Goal: Task Accomplishment & Management: Complete application form

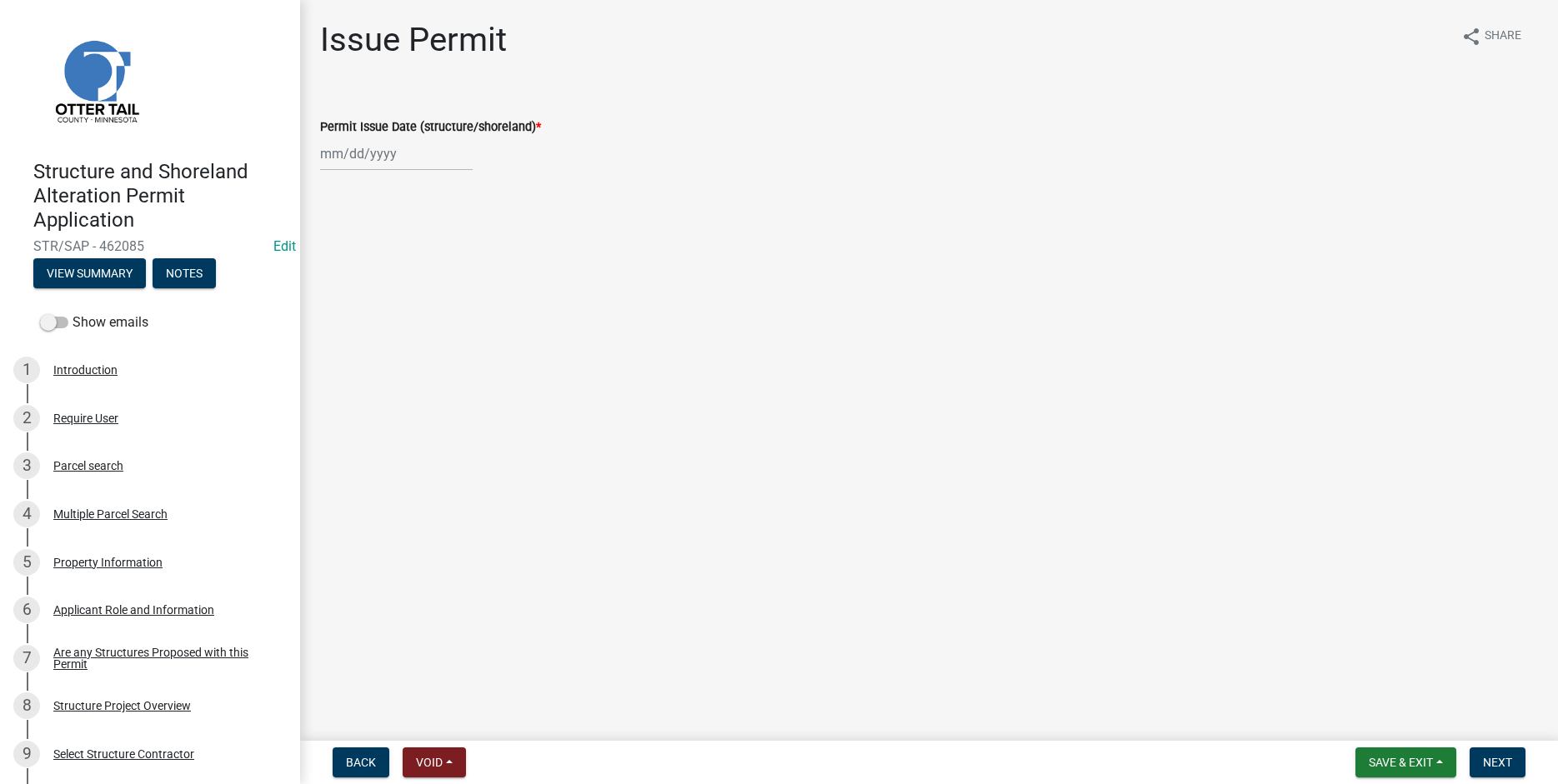
click at [348, 151] on input "Permit Issue Date (structure/shoreland) *" at bounding box center [397, 154] width 153 height 34
select select "8"
select select "2025"
click at [362, 319] on div "19" at bounding box center [363, 322] width 26 height 26
type input "08/19/2025"
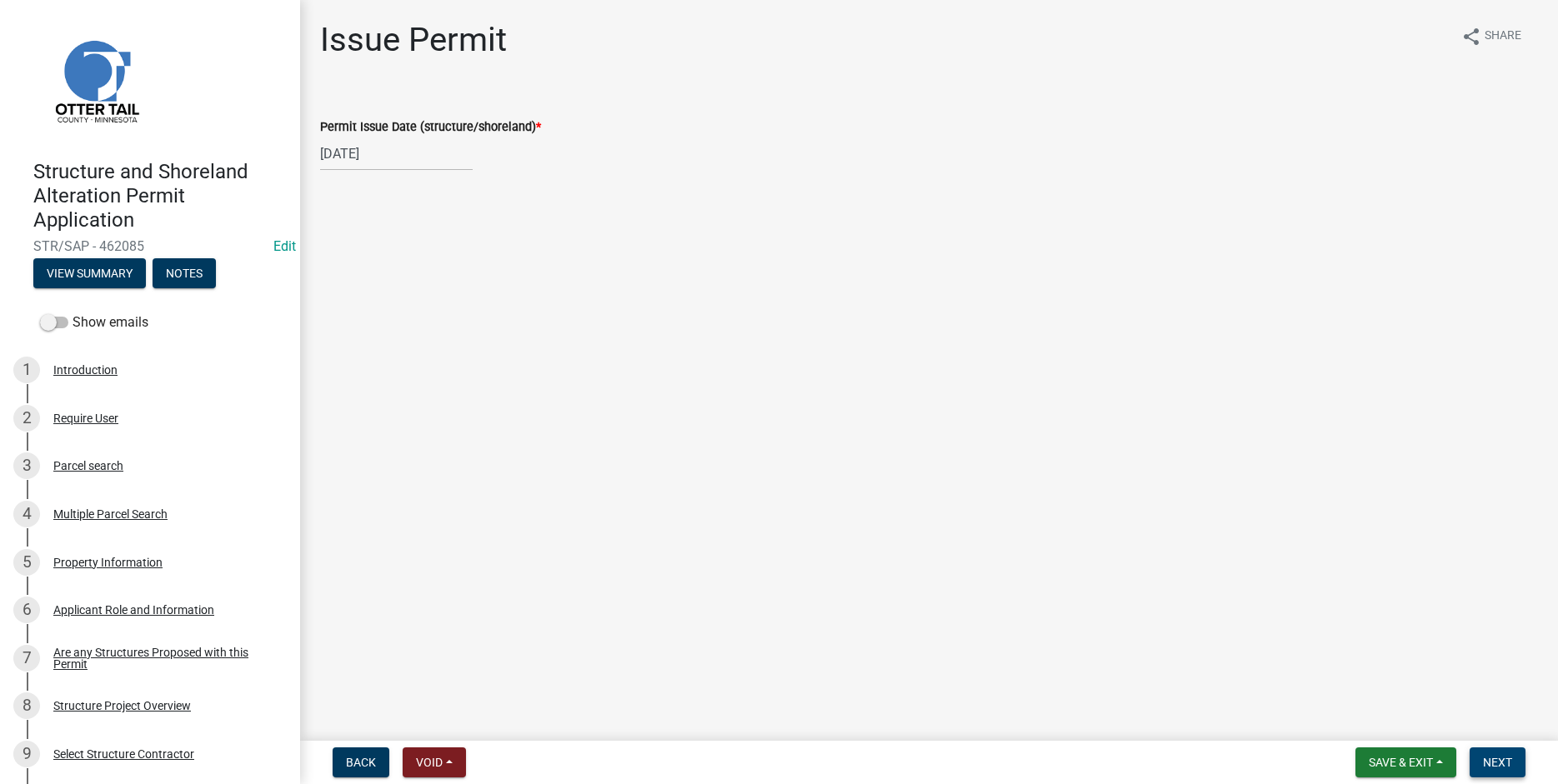
click at [1502, 767] on span "Next" at bounding box center [1497, 763] width 29 height 14
click at [1504, 770] on span "Next" at bounding box center [1497, 763] width 29 height 14
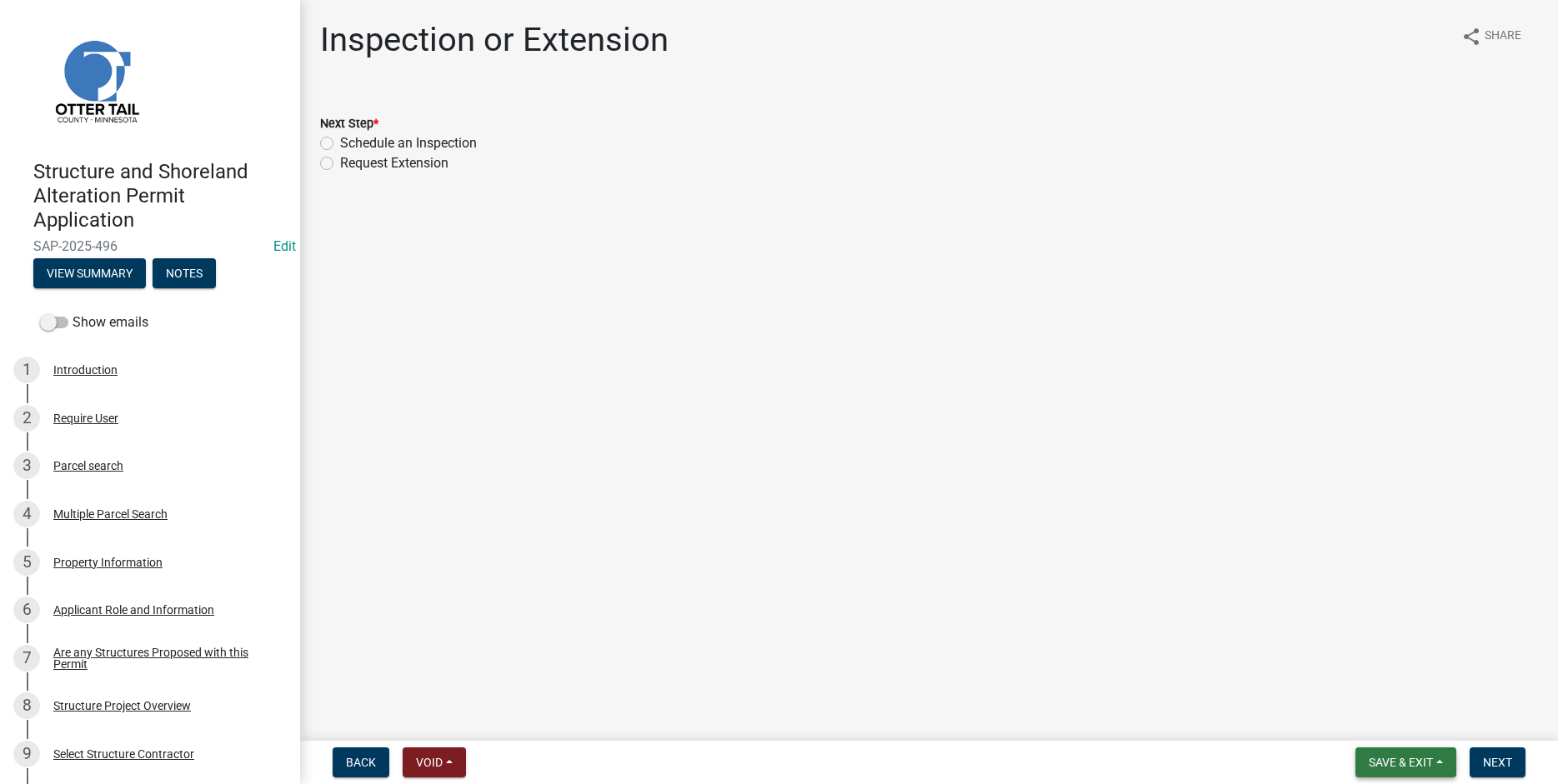
click at [1398, 761] on span "Save & Exit" at bounding box center [1401, 763] width 65 height 14
click at [1377, 723] on button "Save & Exit" at bounding box center [1389, 719] width 133 height 40
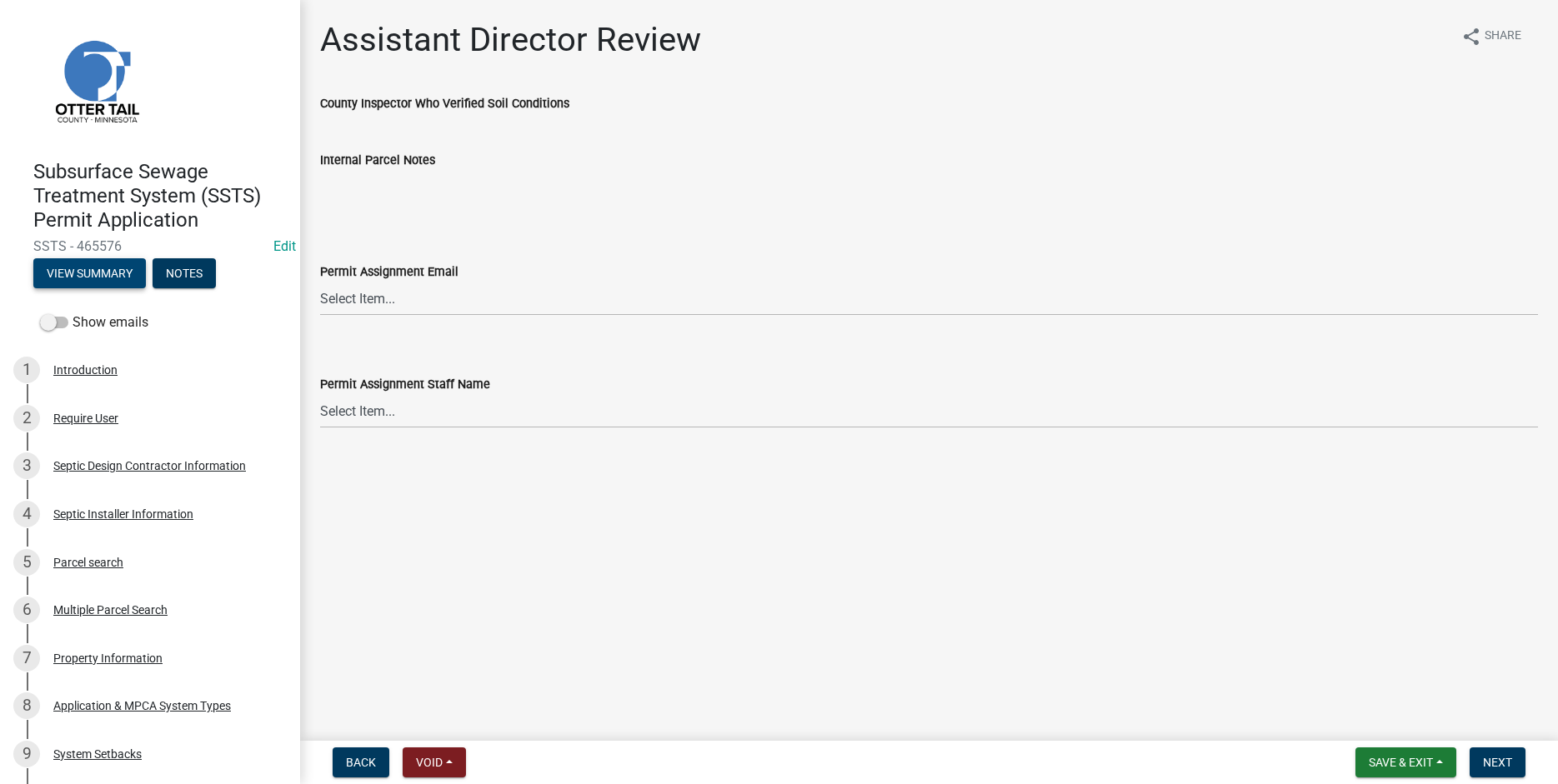
click at [114, 267] on button "View Summary" at bounding box center [89, 273] width 112 height 30
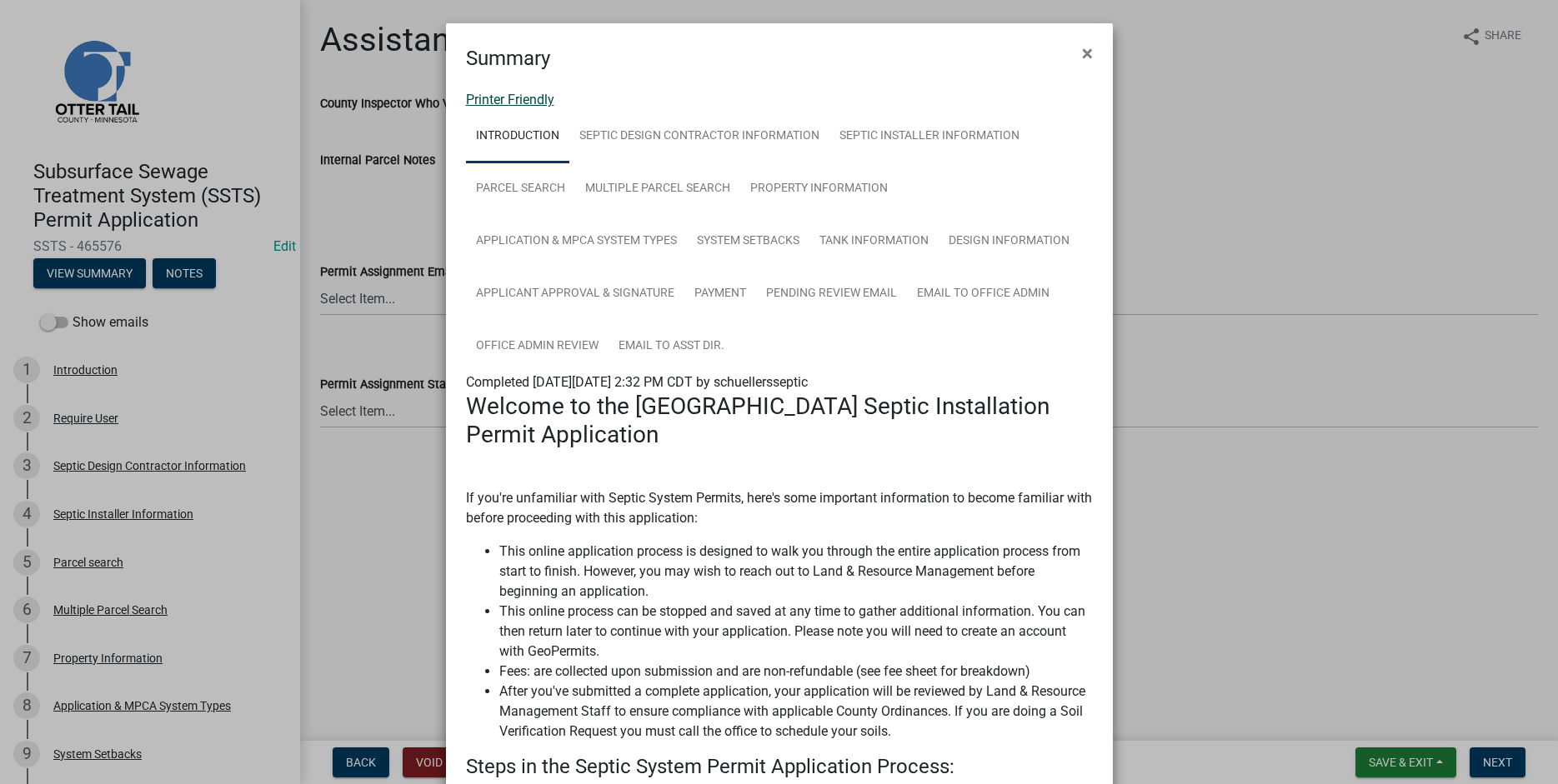
click at [493, 96] on link "Printer Friendly" at bounding box center [510, 99] width 88 height 16
click at [1082, 53] on span "×" at bounding box center [1087, 53] width 11 height 23
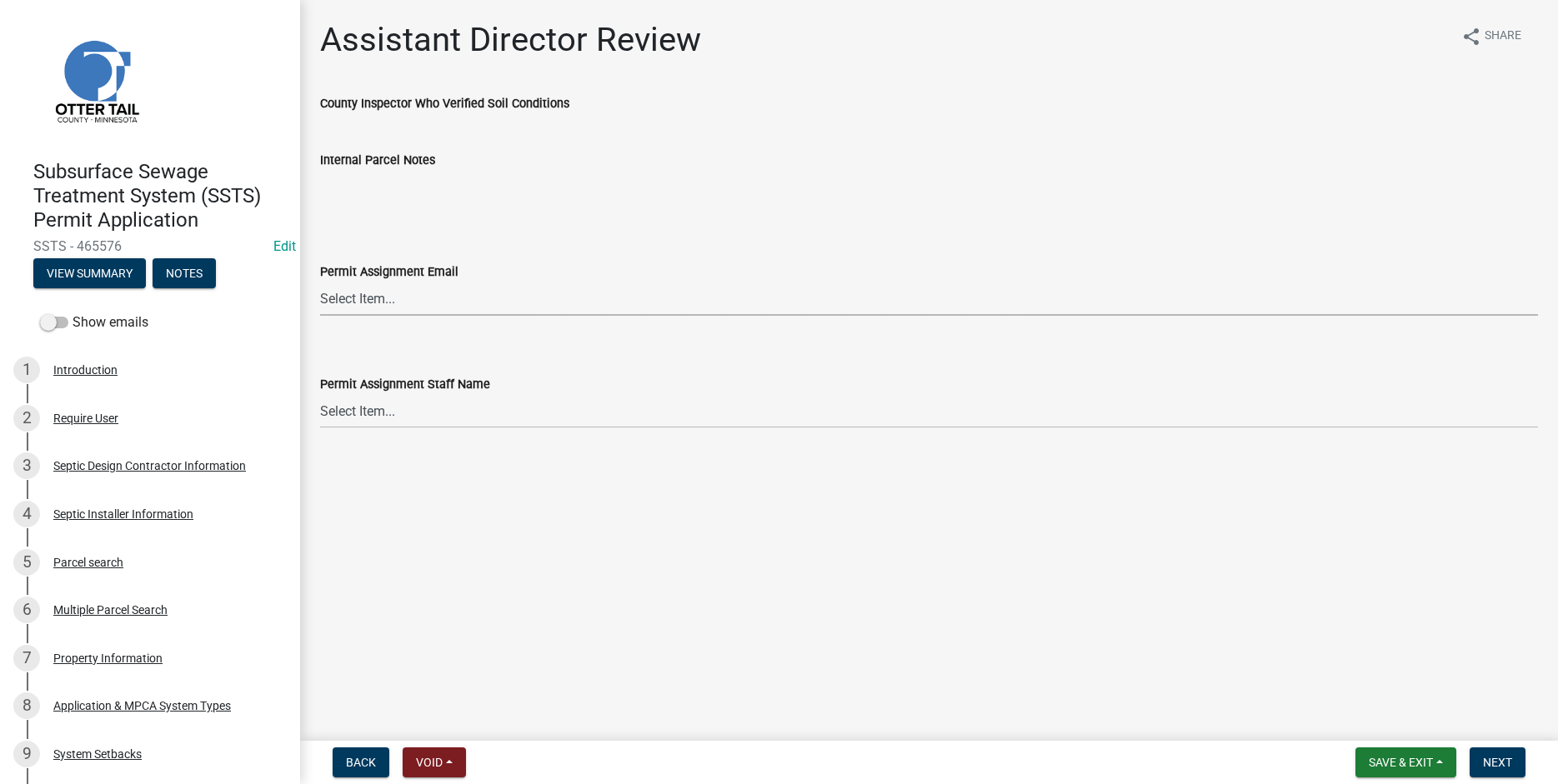
click at [320, 282] on select "Select Item... [PERSON_NAME] ([EMAIL_ADDRESS][DOMAIN_NAME]) [PERSON_NAME] ([EMA…" at bounding box center [929, 299] width 1217 height 34
click option "[PERSON_NAME] ([EMAIL_ADDRESS][DOMAIN_NAME])" at bounding box center [0, 0] width 0 height 0
select select "89a5be53-38a7-49db-a5bb-3c2b1b47ac21"
click at [320, 394] on select "Select Item... [PERSON_NAME] [PERSON_NAME] [PERSON_NAME] [PERSON_NAME] [PERSON_…" at bounding box center [929, 411] width 1217 height 34
click option "[PERSON_NAME]" at bounding box center [0, 0] width 0 height 0
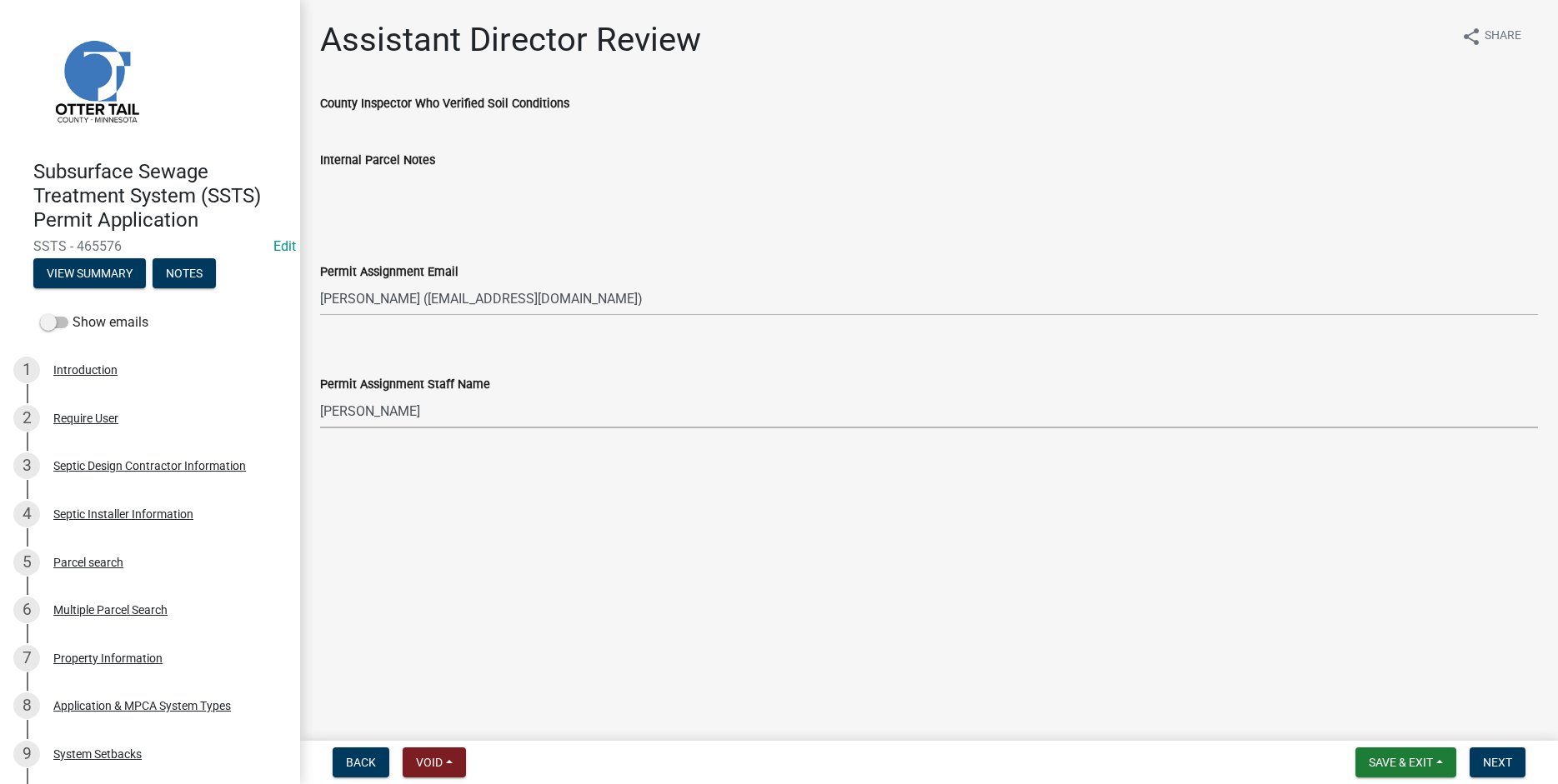
select select "67745ee8-7159-4960-80f9-a638286b467c"
click at [1494, 760] on span "Next" at bounding box center [1497, 763] width 29 height 14
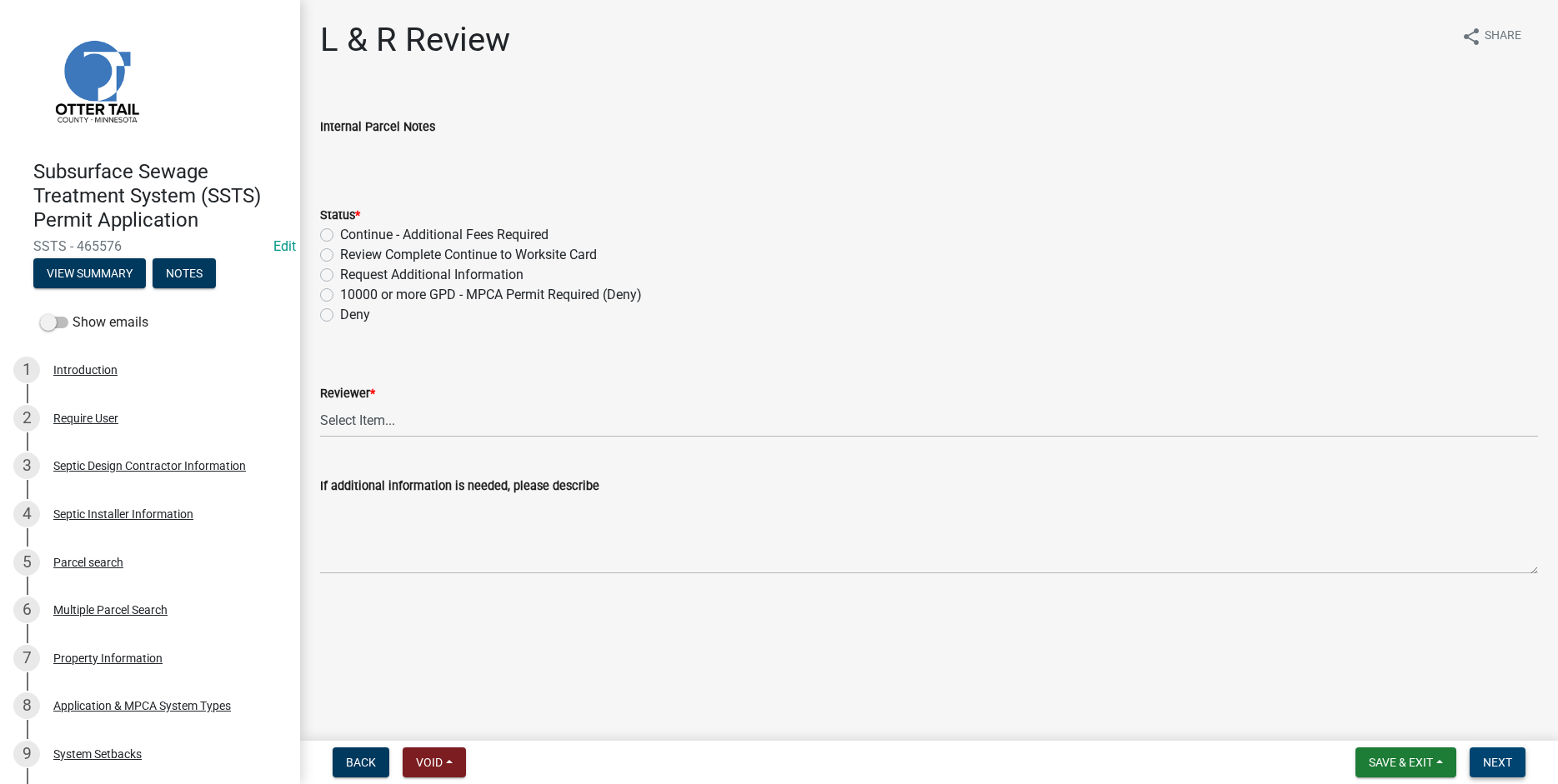
click at [1502, 760] on span "Next" at bounding box center [1497, 763] width 29 height 14
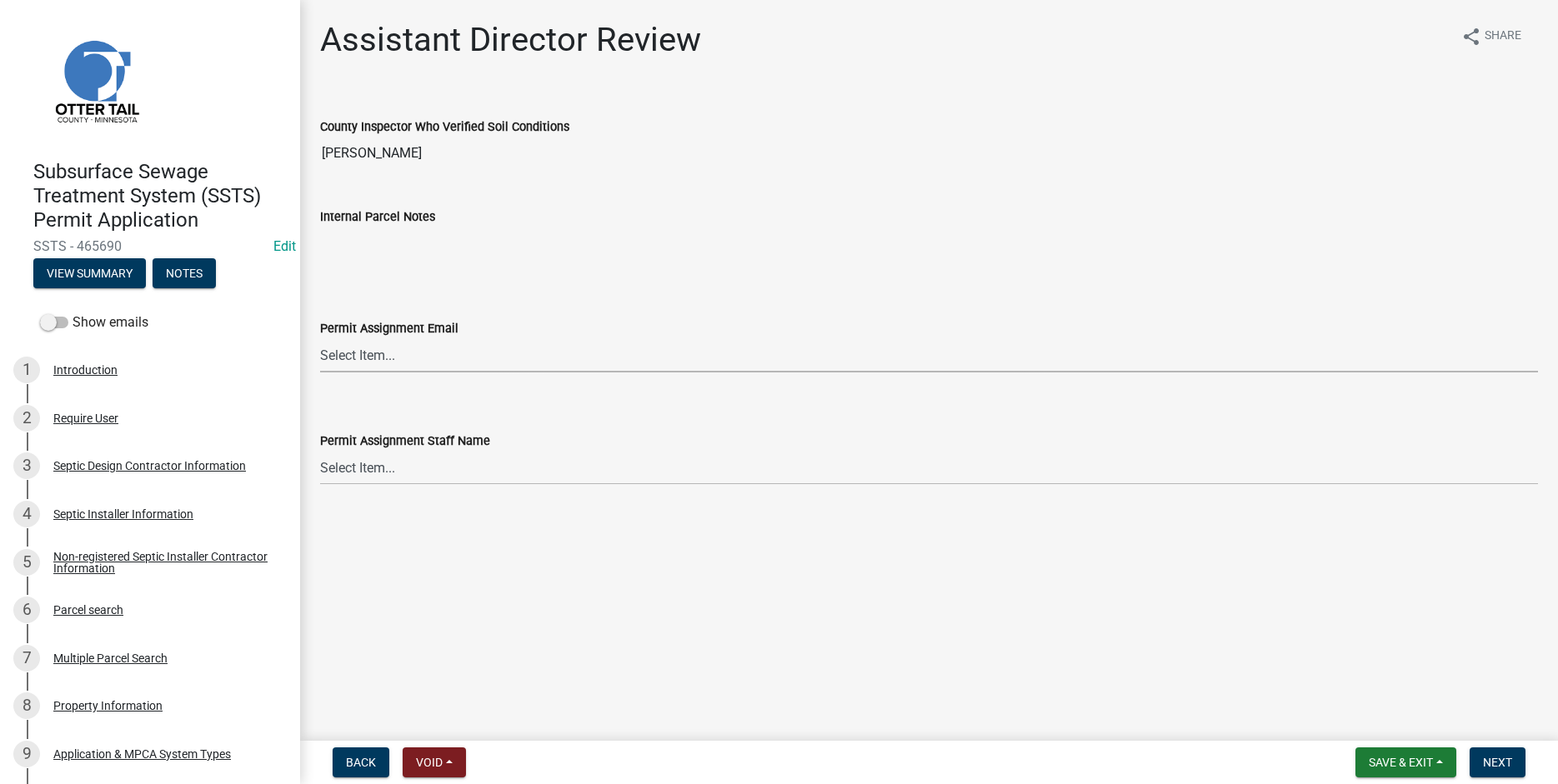
click at [320, 338] on select "Select Item... Alexis Newark (anewark@ottertailcounty.gov) Amy Busko (abusko@ot…" at bounding box center [929, 355] width 1217 height 34
click option "Elizabeth Plaster (eplaster@ottertailcounty.gov)" at bounding box center [0, 0] width 0 height 0
select select "318b8207-6619-4c37-8bd8-783b28c7307f"
click at [320, 451] on select "Select Item... Alexis Newark Amy Busko Andrea Perales Brittany Tollefson Christ…" at bounding box center [929, 468] width 1217 height 34
click option "Elizabeth Plaster" at bounding box center [0, 0] width 0 height 0
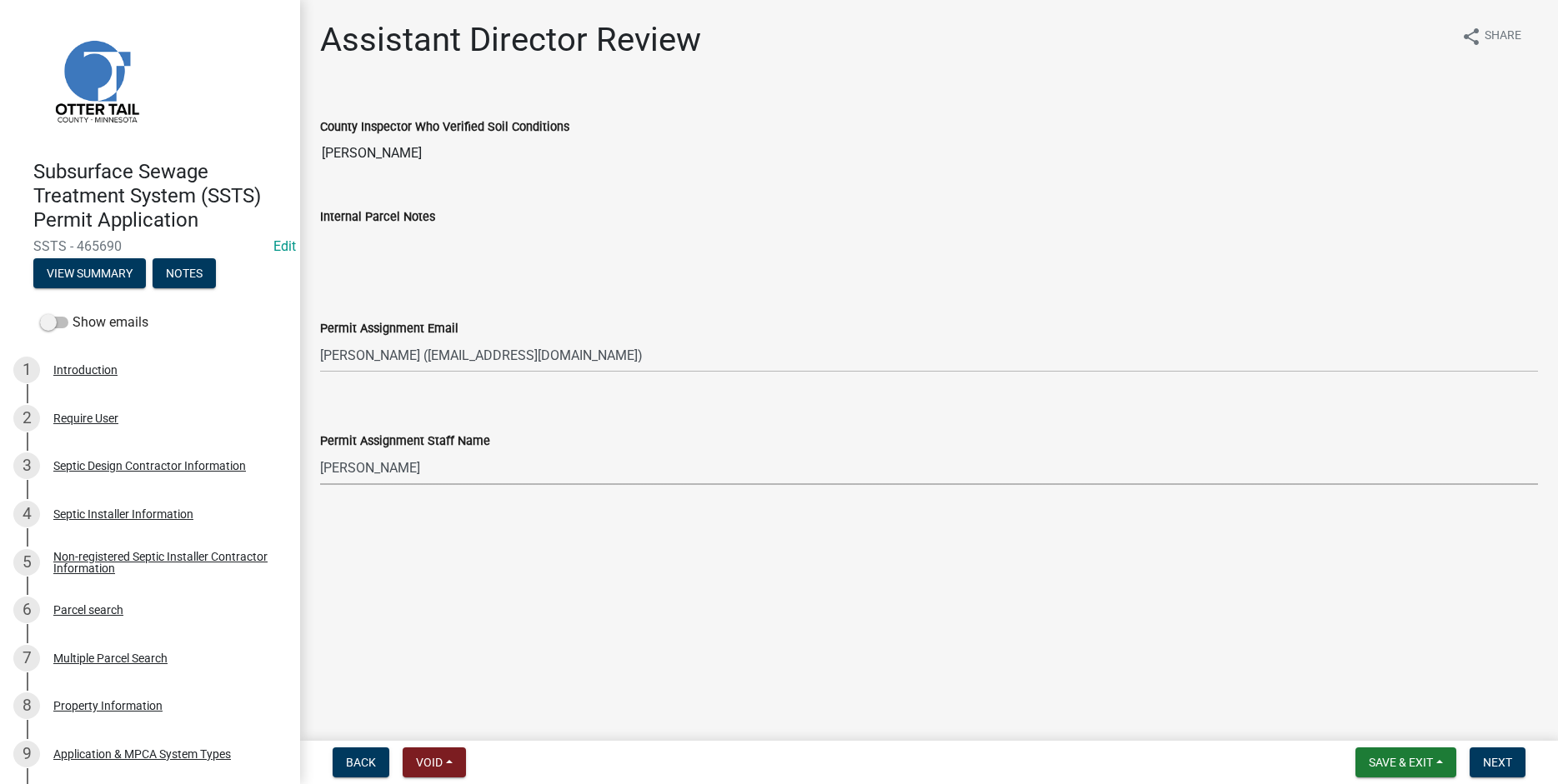
select select "ab2e7446-72a0-49c6-a36a-5181bad2fe68"
click at [1495, 764] on span "Next" at bounding box center [1497, 763] width 29 height 14
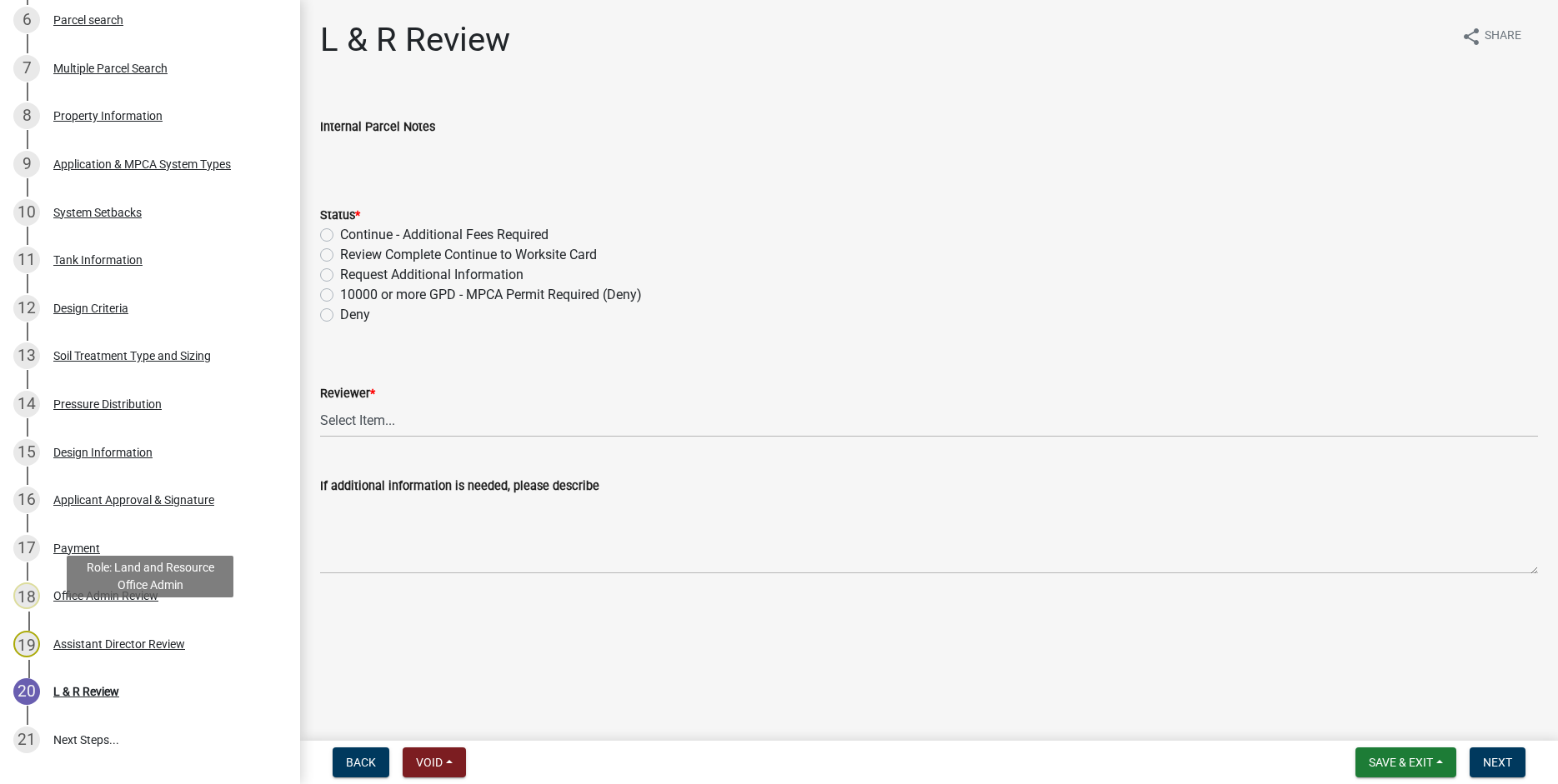
scroll to position [555, 0]
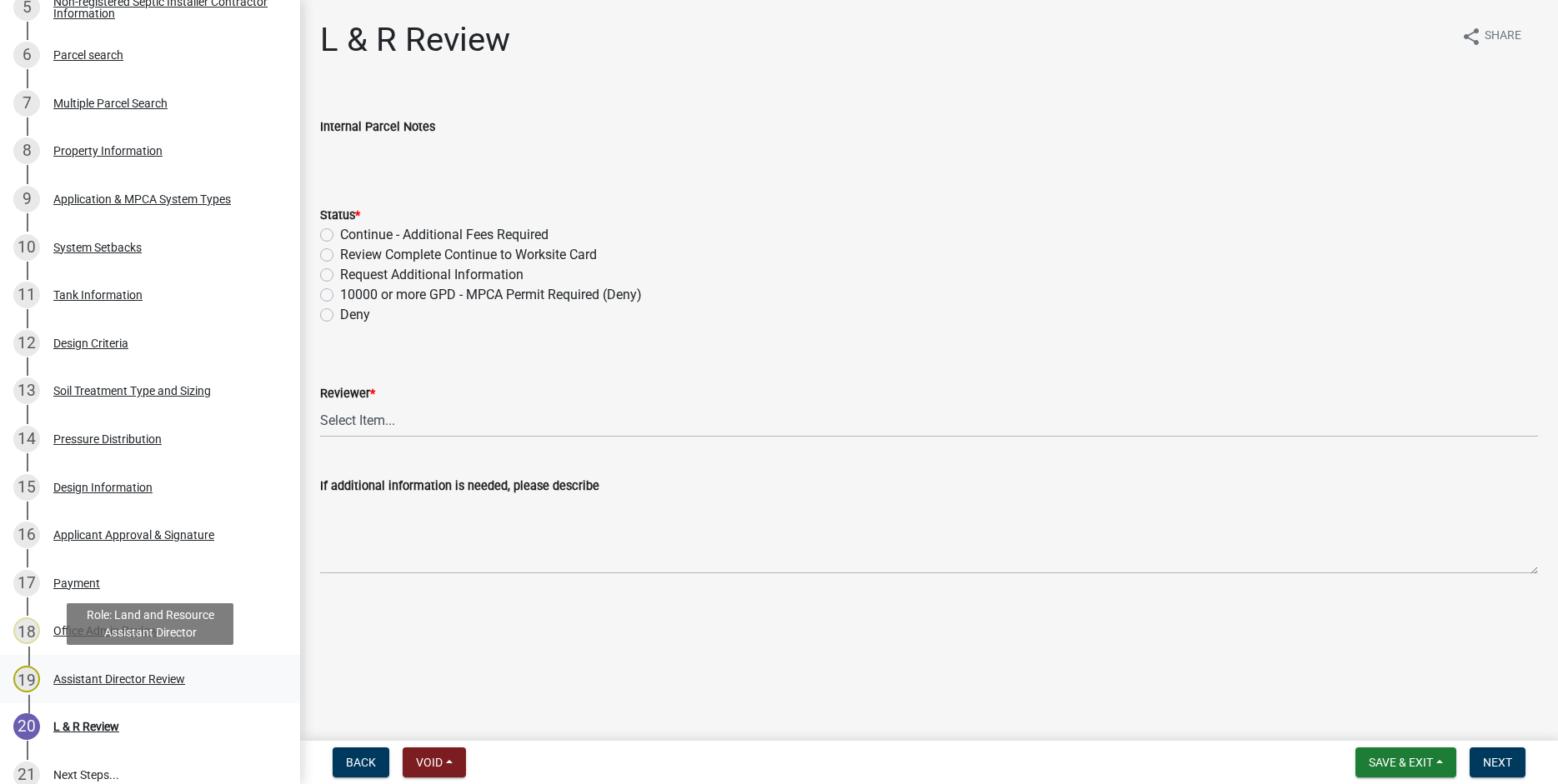
click at [128, 677] on div "Assistant Director Review" at bounding box center [119, 680] width 132 height 12
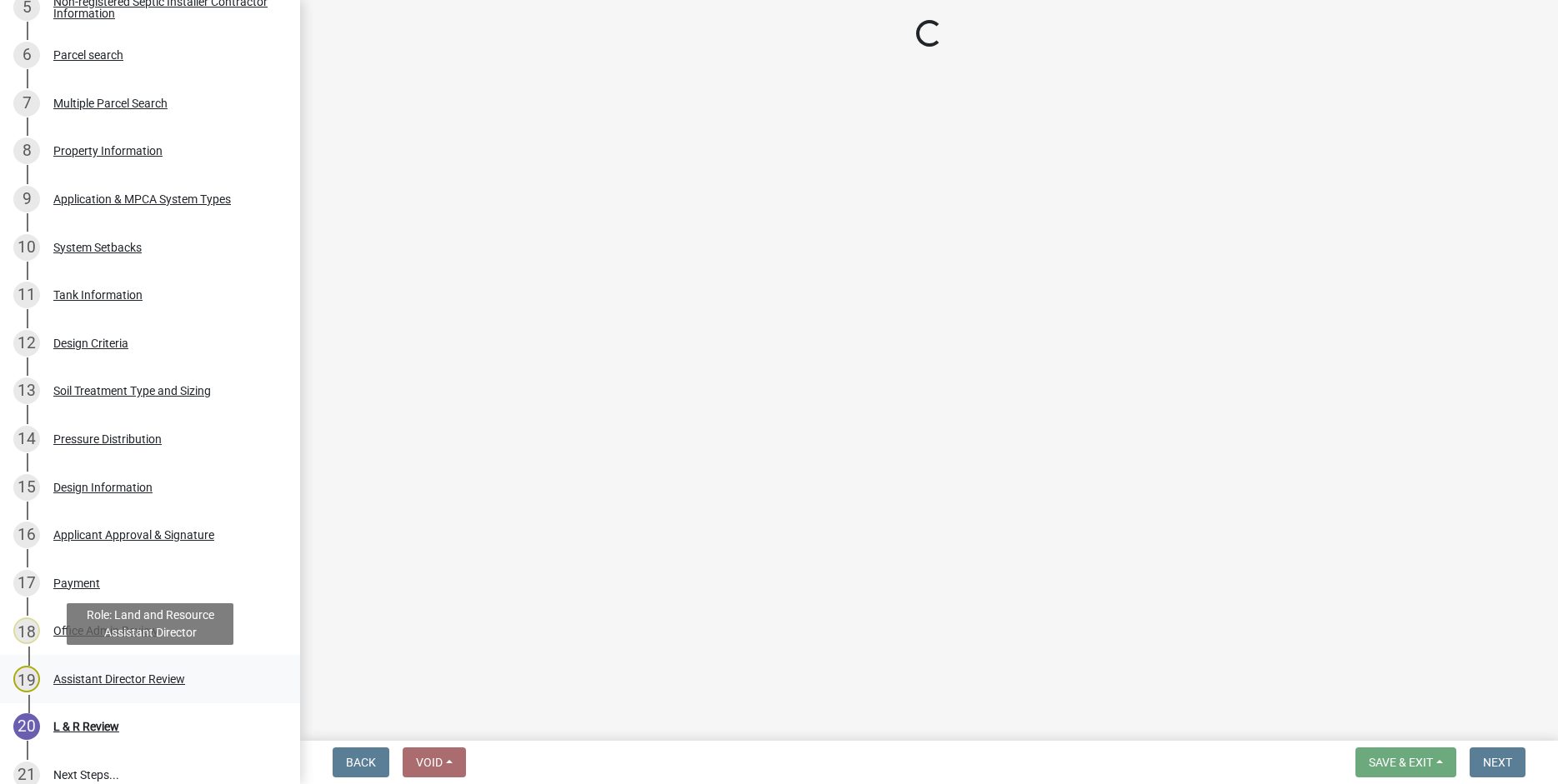
select select "318b8207-6619-4c37-8bd8-783b28c7307f"
select select "ab2e7446-72a0-49c6-a36a-5181bad2fe68"
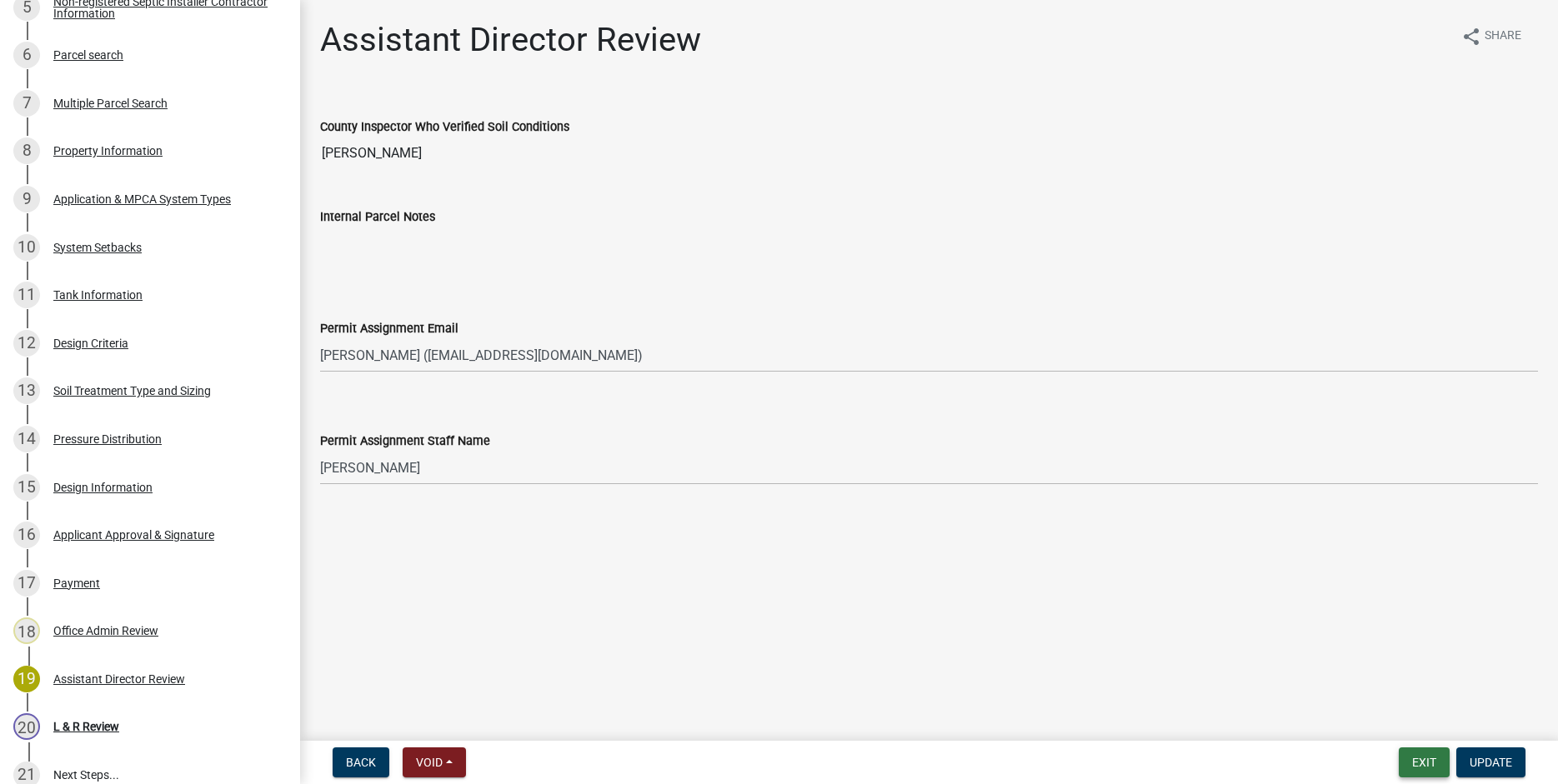
click at [1415, 761] on button "Exit" at bounding box center [1424, 762] width 51 height 30
